Goal: Information Seeking & Learning: Learn about a topic

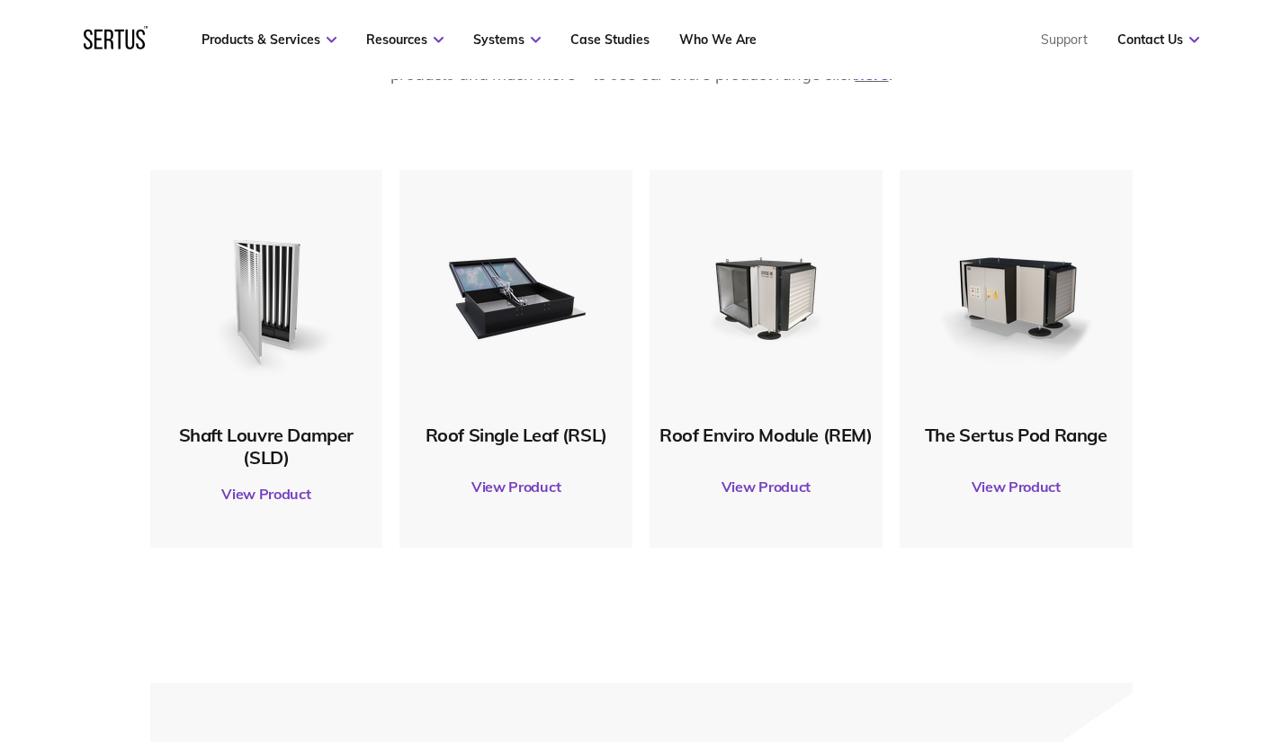
scroll to position [899, 0]
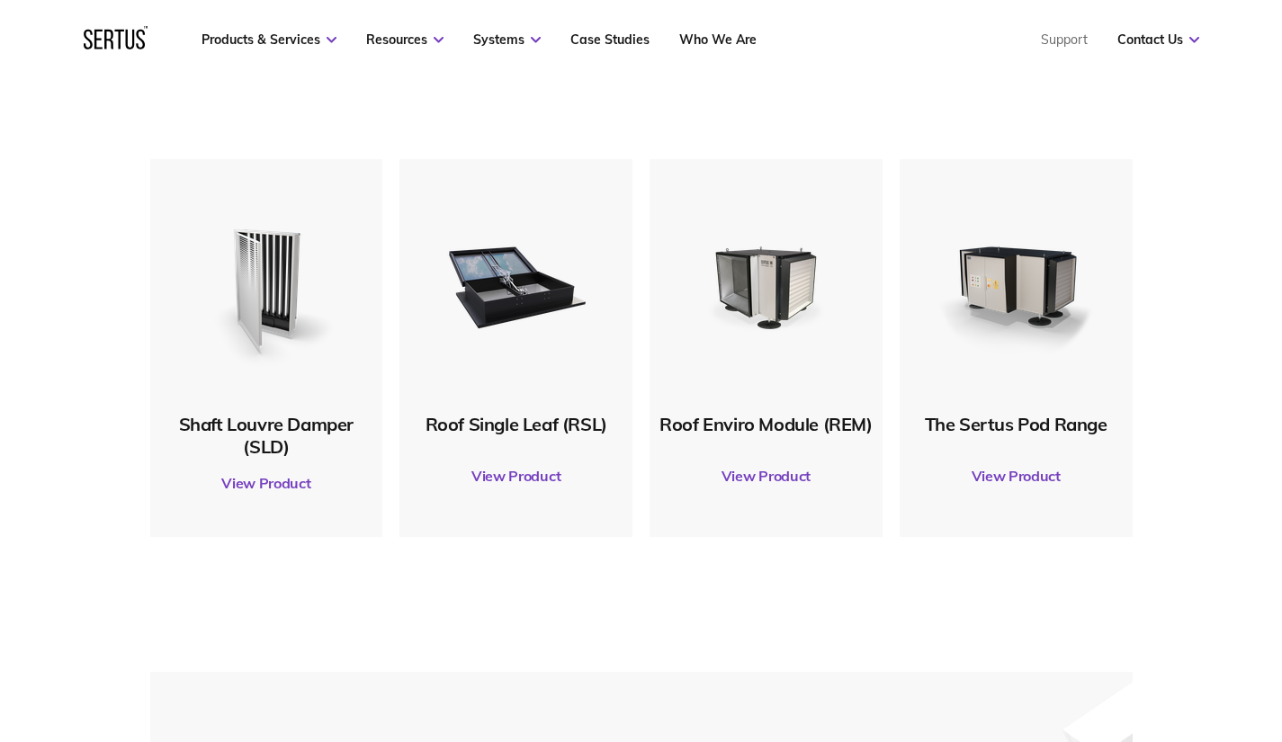
click at [1022, 470] on link "View Product" at bounding box center [1015, 476] width 215 height 50
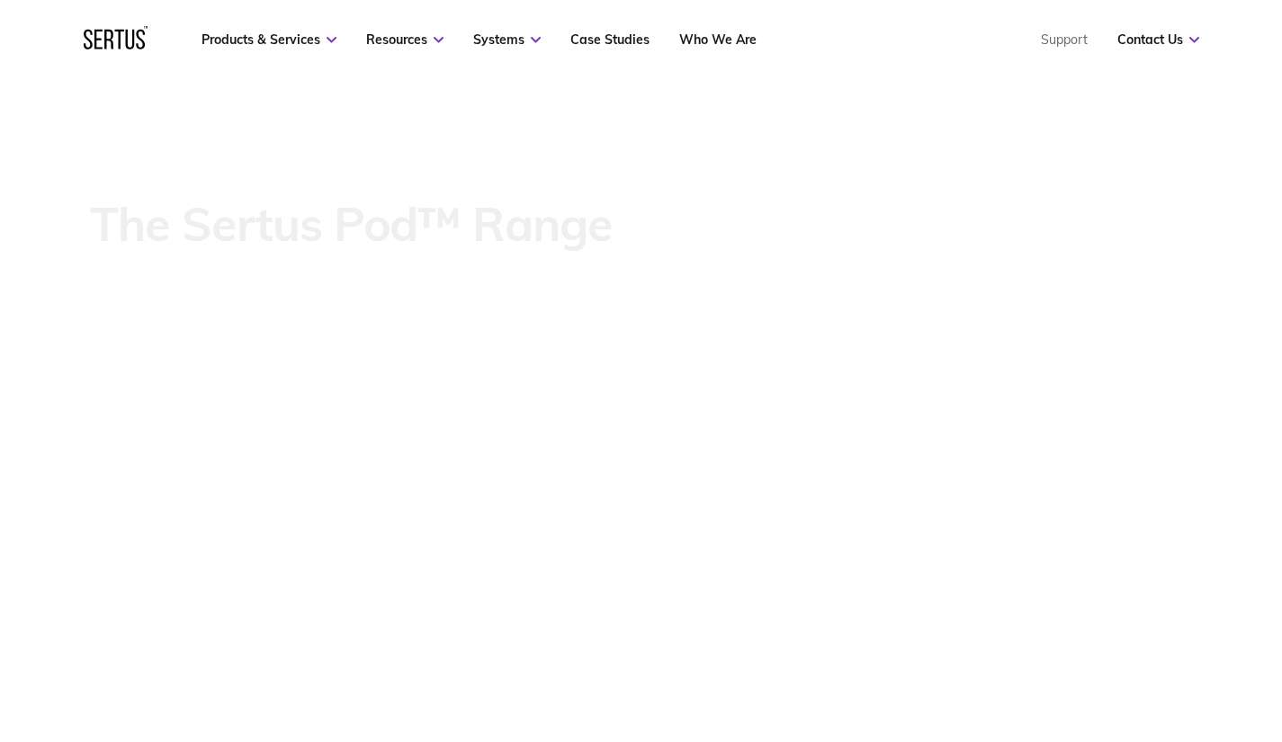
scroll to position [540, 0]
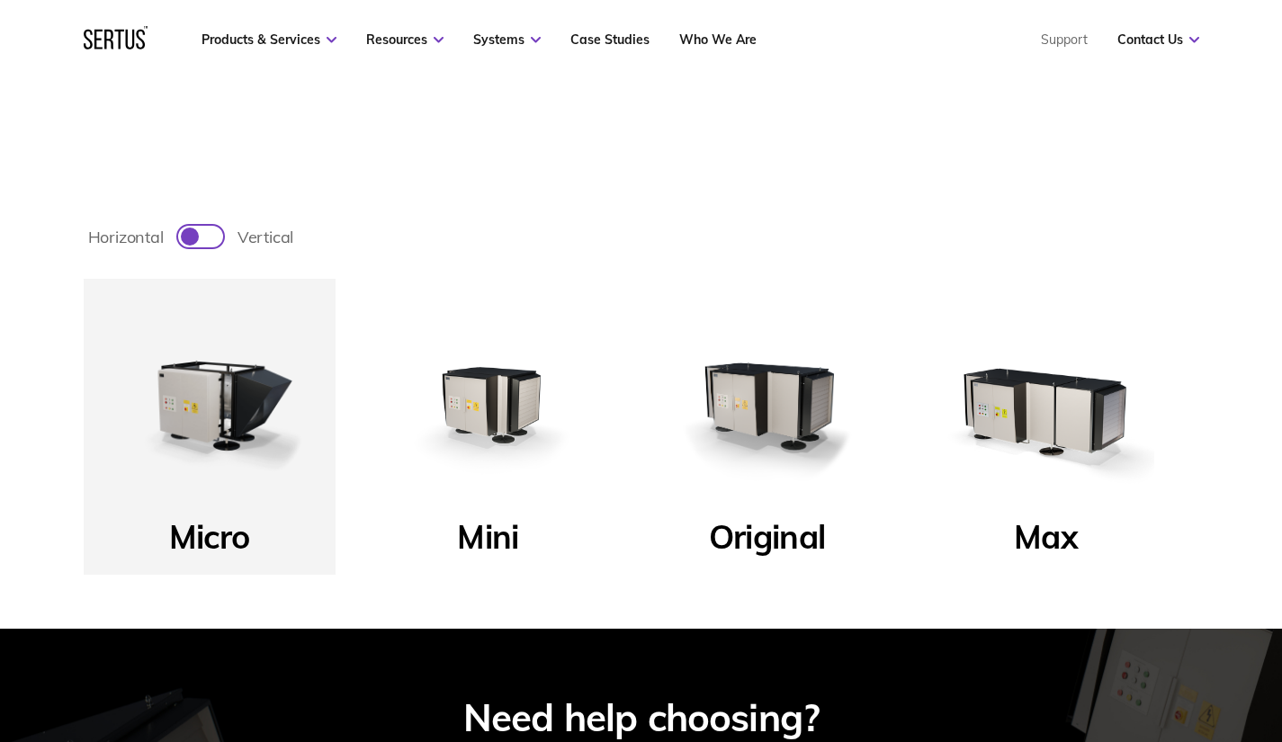
click at [499, 401] on img at bounding box center [488, 405] width 216 height 216
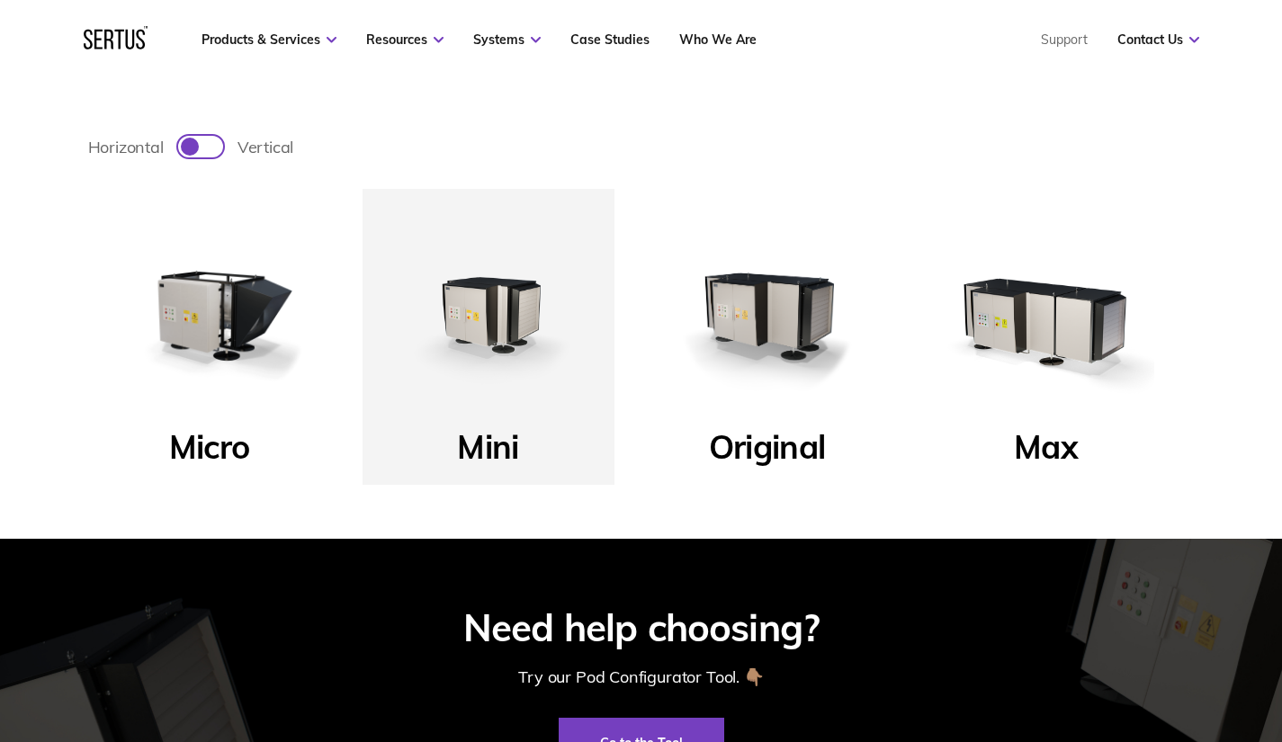
scroll to position [595, 0]
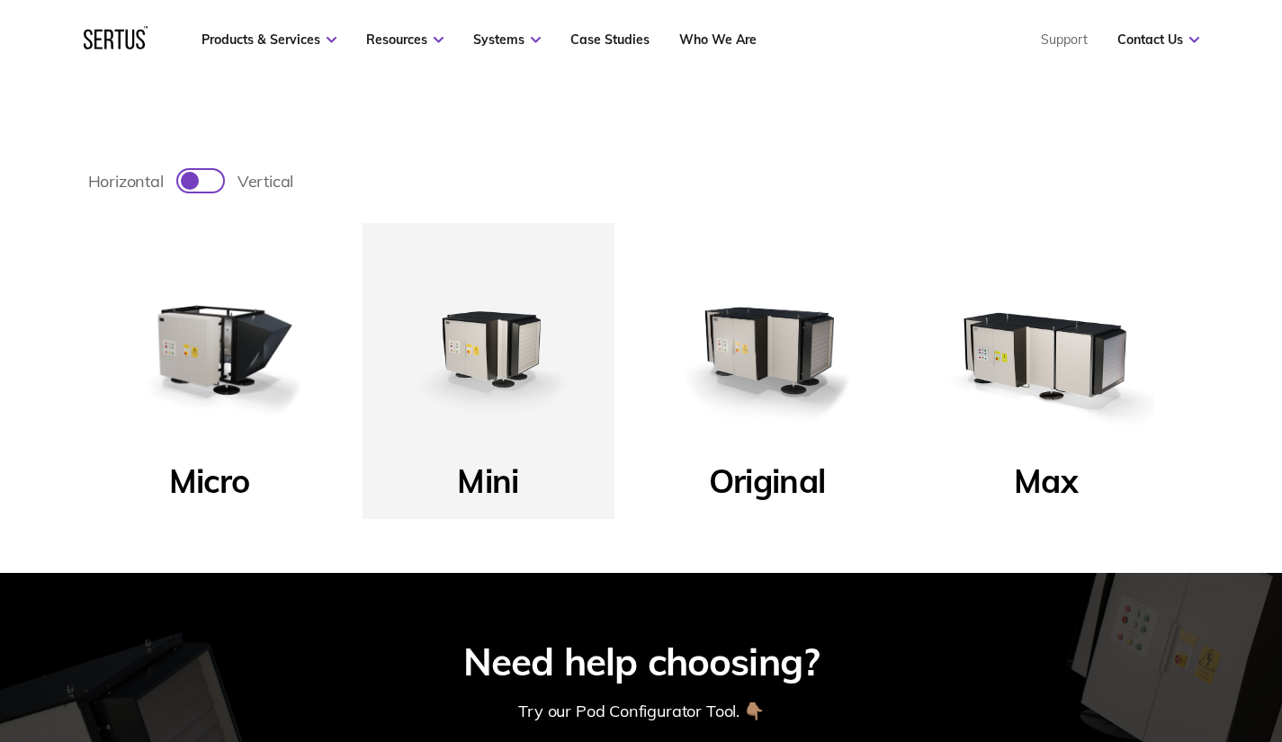
click at [192, 181] on div at bounding box center [190, 181] width 18 height 18
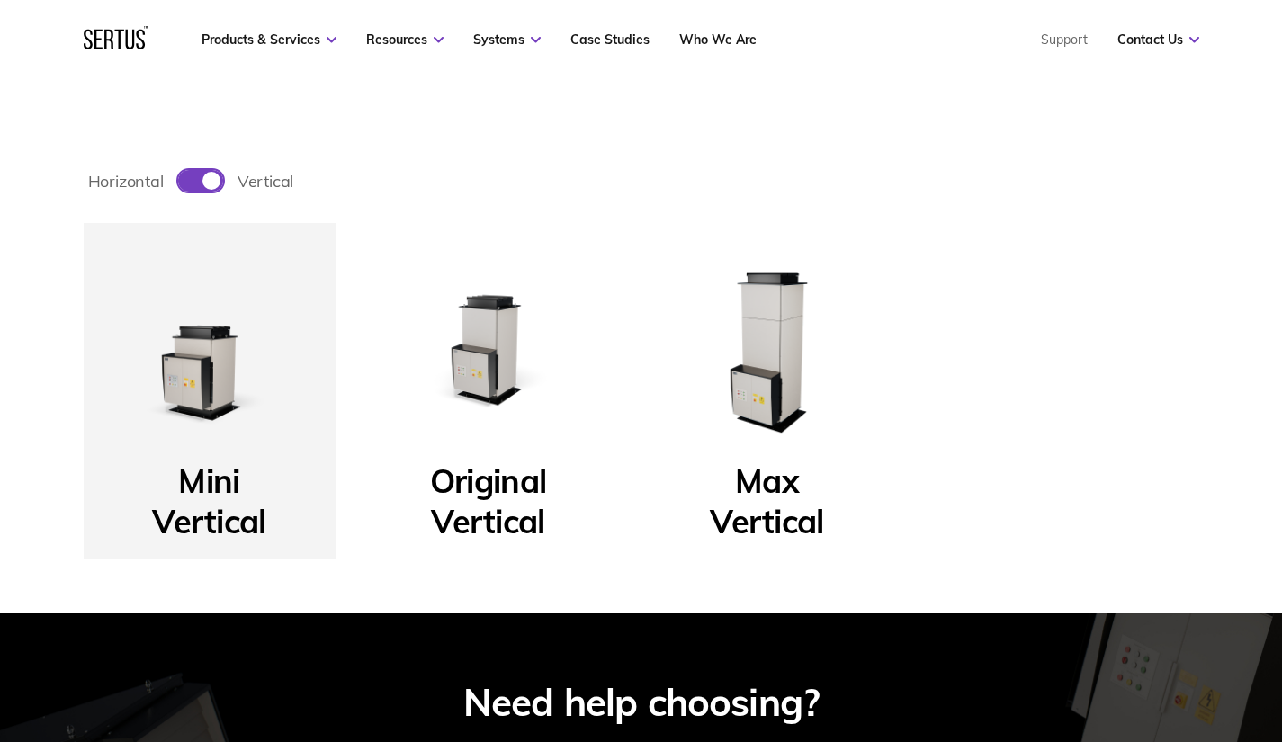
click at [200, 184] on div at bounding box center [200, 181] width 45 height 22
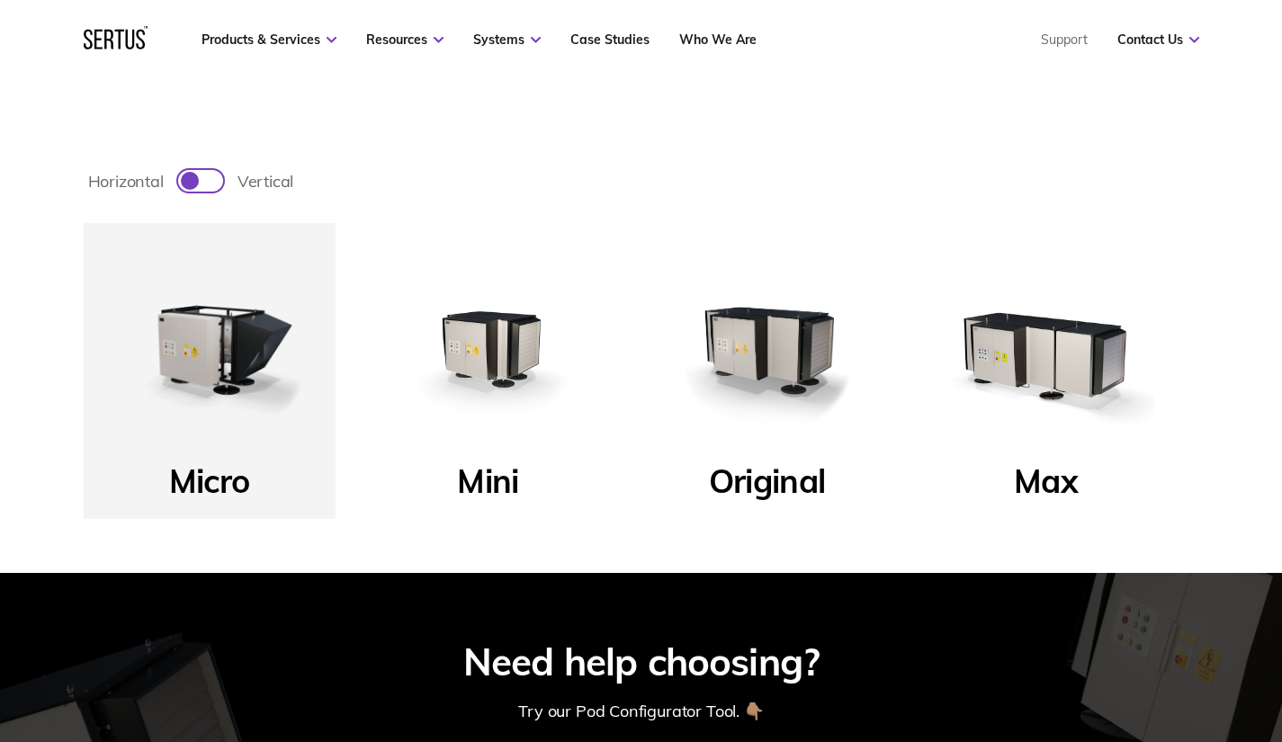
click at [200, 187] on div at bounding box center [200, 181] width 45 height 22
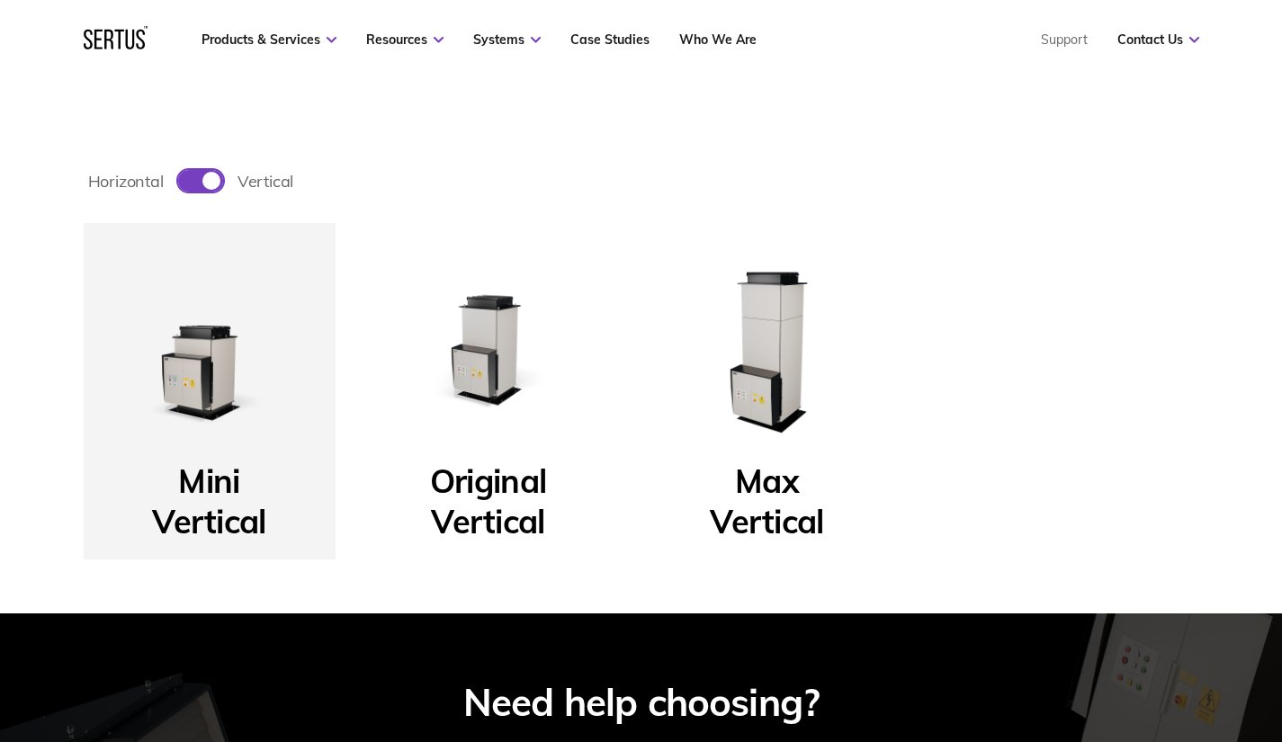
click at [193, 188] on div at bounding box center [200, 181] width 45 height 22
checkbox input "false"
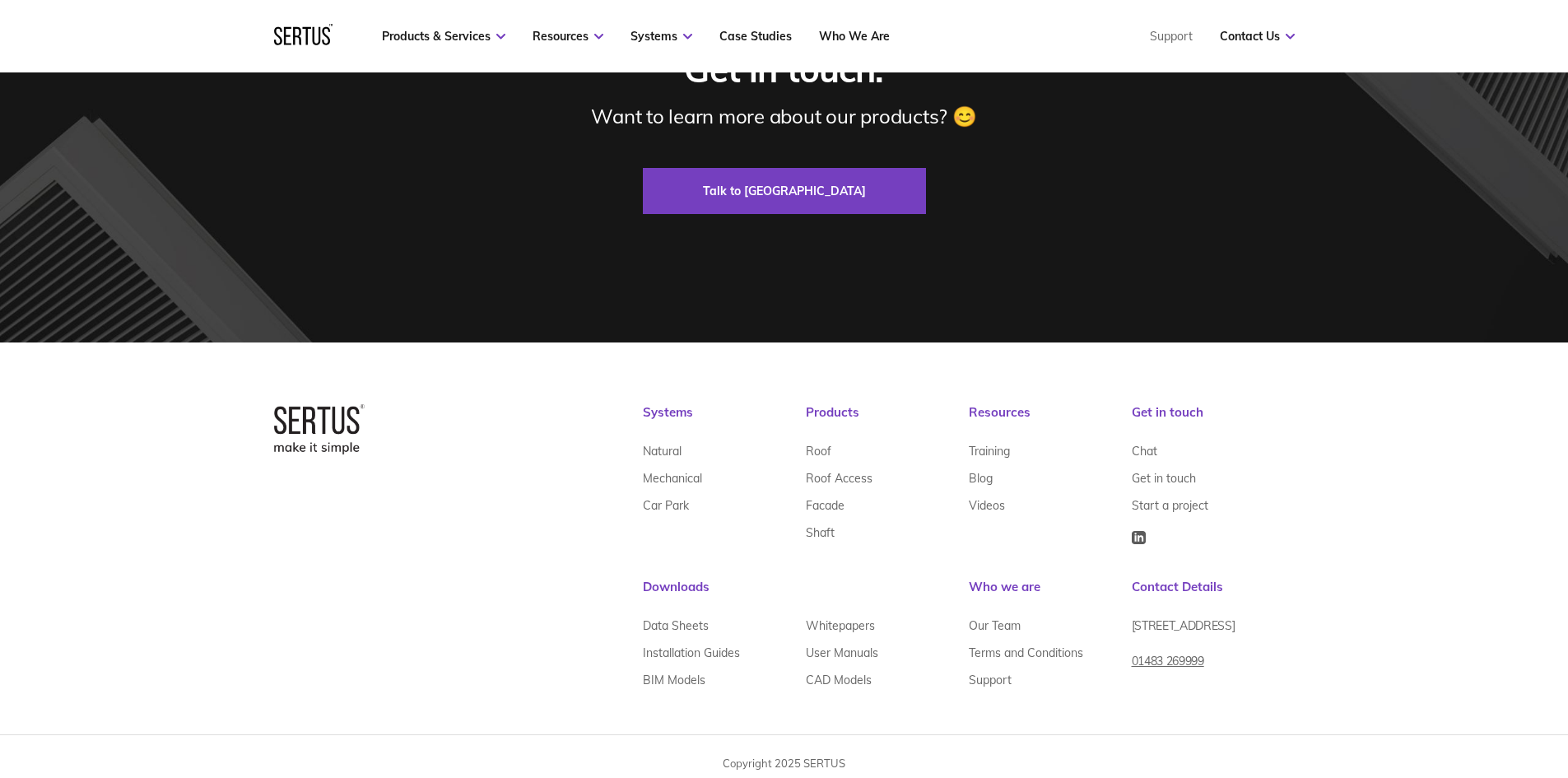
scroll to position [3585, 0]
